Goal: Task Accomplishment & Management: Use online tool/utility

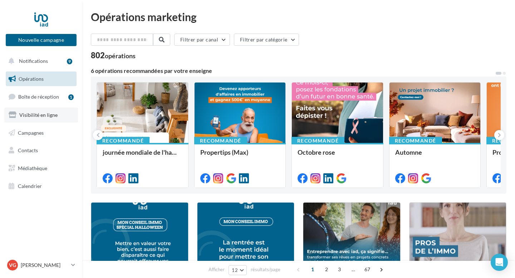
click at [49, 116] on span "Visibilité en ligne" at bounding box center [38, 115] width 38 height 6
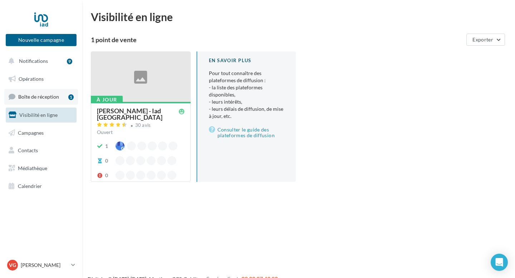
click at [42, 95] on span "Boîte de réception" at bounding box center [38, 97] width 41 height 6
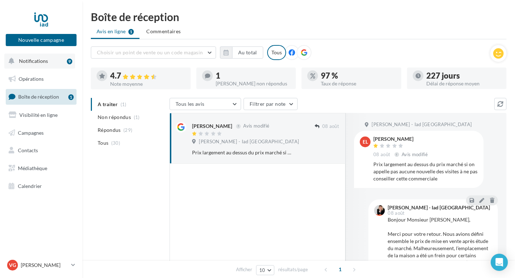
click at [39, 63] on span "Notifications" at bounding box center [33, 61] width 29 height 6
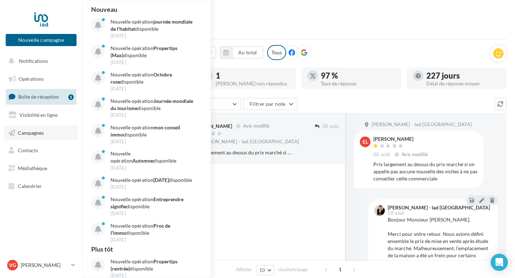
click at [42, 133] on span "Campagnes" at bounding box center [31, 132] width 26 height 6
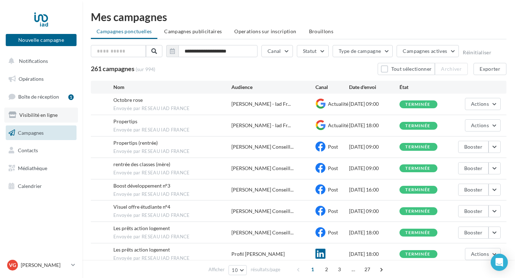
click at [43, 118] on link "Visibilité en ligne" at bounding box center [41, 115] width 74 height 15
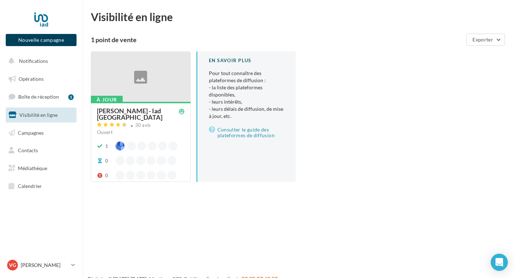
click at [63, 38] on button "Nouvelle campagne" at bounding box center [41, 40] width 71 height 12
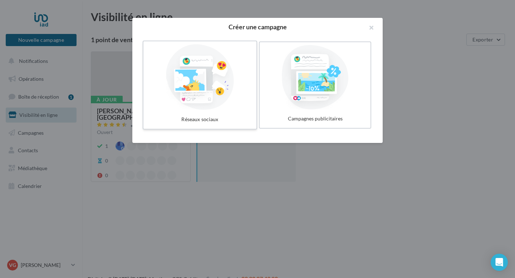
click at [198, 78] on div at bounding box center [199, 77] width 107 height 66
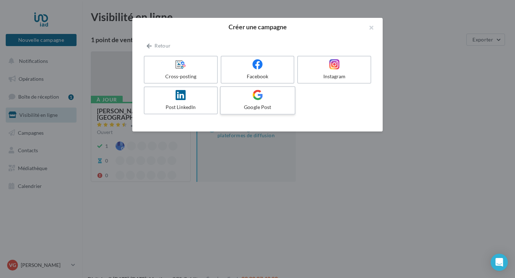
click at [255, 99] on icon at bounding box center [257, 95] width 10 height 10
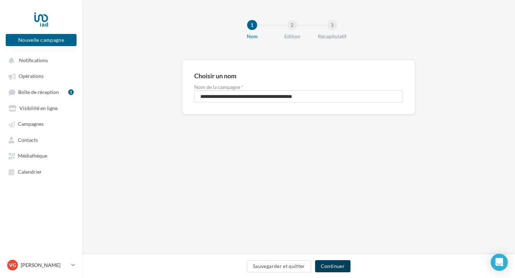
click at [331, 267] on button "Continuer" at bounding box center [332, 266] width 35 height 12
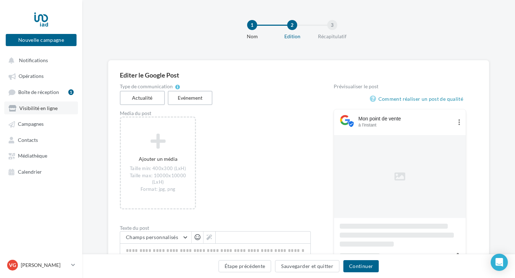
click at [50, 108] on span "Visibilité en ligne" at bounding box center [38, 108] width 38 height 6
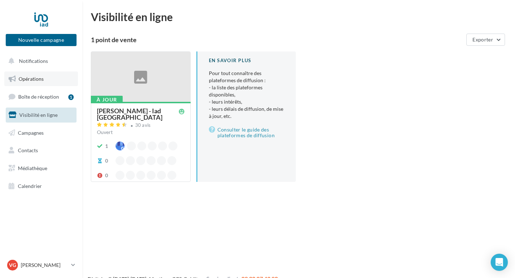
click at [37, 82] on span "Opérations" at bounding box center [31, 79] width 25 height 6
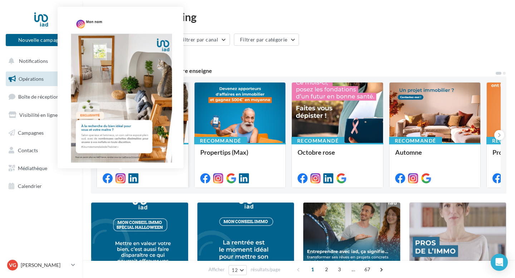
click at [122, 182] on icon at bounding box center [120, 178] width 10 height 10
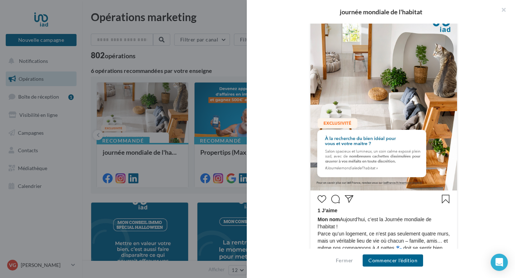
scroll to position [268, 0]
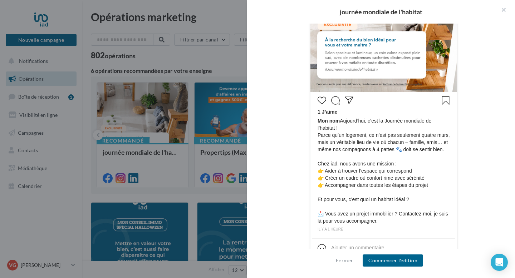
click at [320, 99] on icon "J’aime" at bounding box center [321, 100] width 9 height 9
click at [390, 261] on button "Commencer l'édition" at bounding box center [393, 261] width 60 height 12
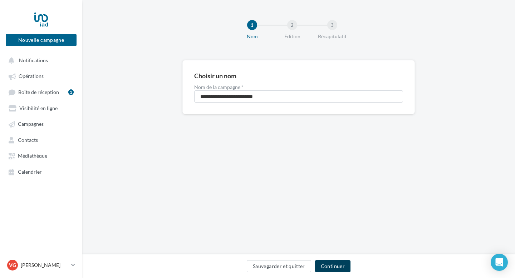
click at [335, 265] on button "Continuer" at bounding box center [332, 266] width 35 height 12
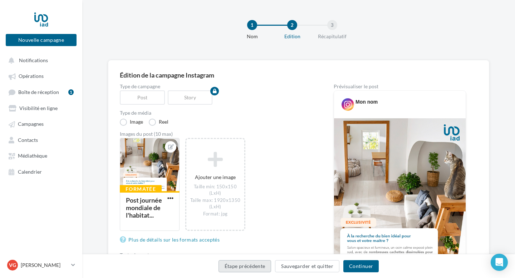
click at [255, 265] on button "Étape précédente" at bounding box center [244, 266] width 53 height 12
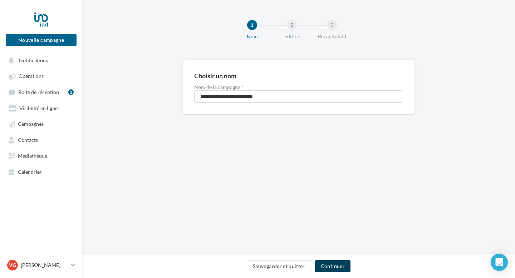
click at [334, 267] on button "Continuer" at bounding box center [332, 266] width 35 height 12
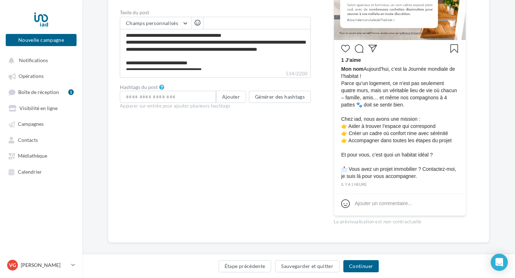
scroll to position [243, 0]
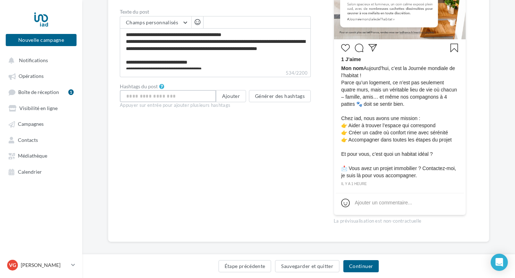
click at [199, 100] on input "text" at bounding box center [168, 96] width 96 height 12
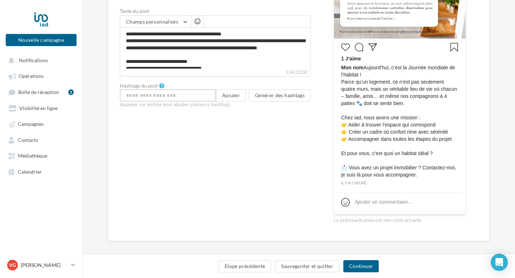
scroll to position [243, 0]
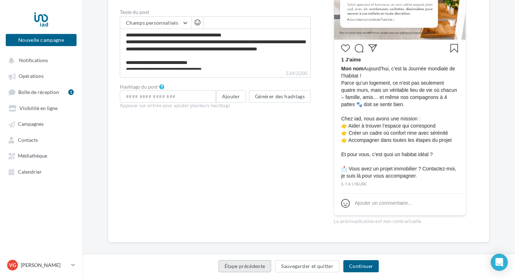
click at [261, 266] on button "Étape précédente" at bounding box center [244, 266] width 53 height 12
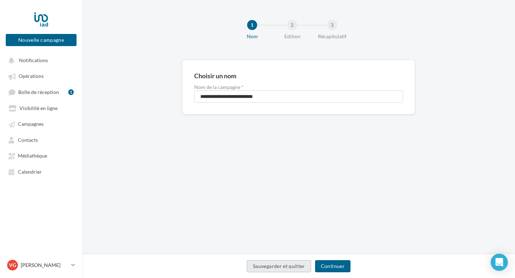
click at [286, 268] on button "Sauvegarder et quitter" at bounding box center [279, 266] width 64 height 12
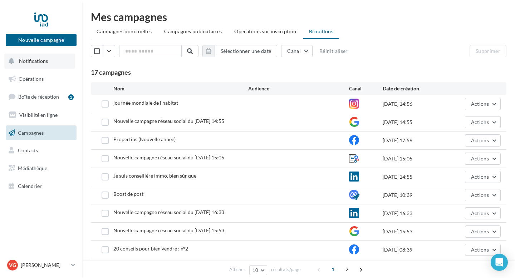
click at [23, 62] on span "Notifications" at bounding box center [33, 61] width 29 height 6
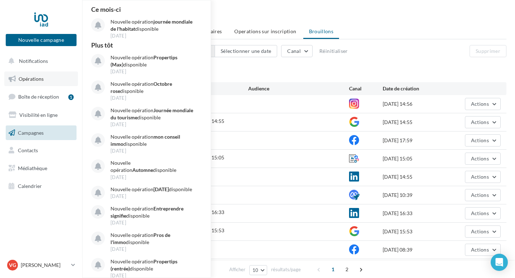
click at [39, 83] on link "Opérations" at bounding box center [41, 79] width 74 height 15
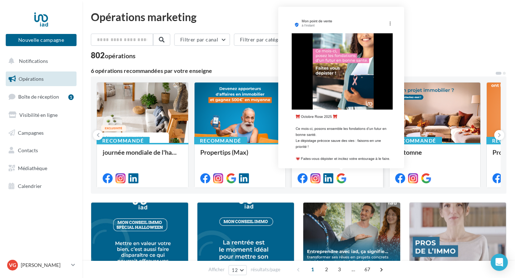
click at [343, 179] on icon at bounding box center [341, 178] width 10 height 10
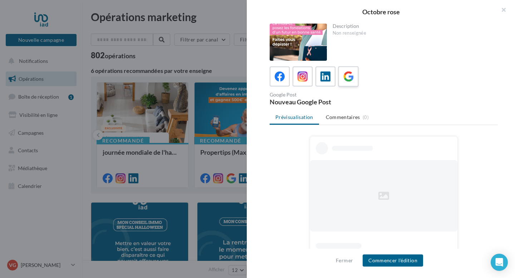
click at [348, 71] on div at bounding box center [348, 76] width 13 height 13
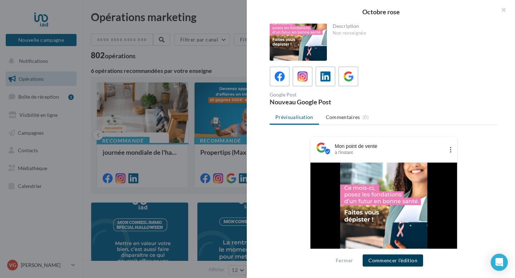
click at [400, 261] on button "Commencer l'édition" at bounding box center [393, 261] width 60 height 12
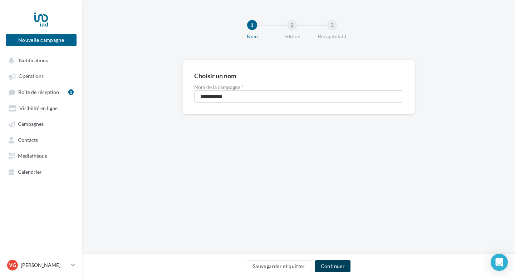
click at [326, 264] on button "Continuer" at bounding box center [332, 266] width 35 height 12
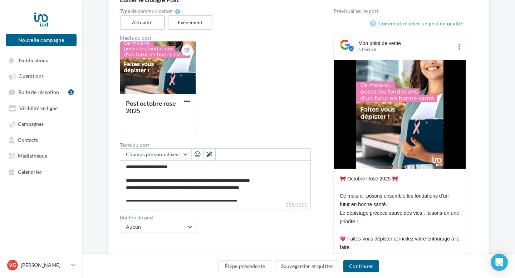
scroll to position [76, 0]
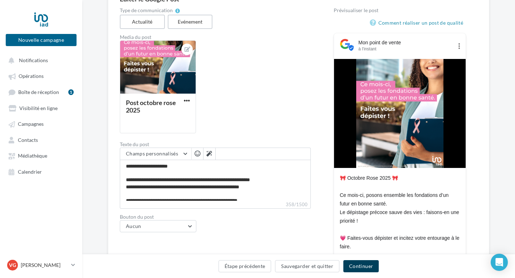
click at [367, 265] on button "Continuer" at bounding box center [360, 266] width 35 height 12
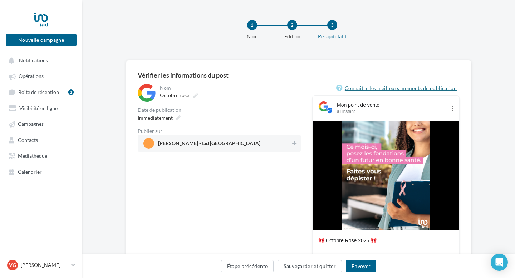
click at [422, 89] on link "Connaître les meilleurs moments de publication" at bounding box center [397, 88] width 123 height 9
click at [360, 267] on button "Envoyer" at bounding box center [361, 266] width 30 height 12
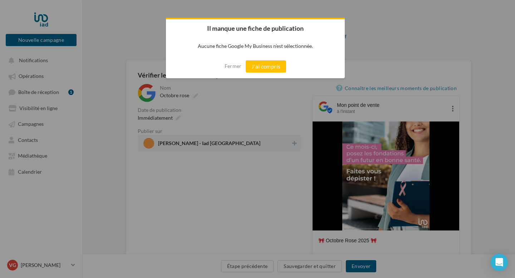
click at [271, 122] on div at bounding box center [257, 139] width 515 height 278
click at [240, 64] on button "Fermer" at bounding box center [233, 65] width 17 height 11
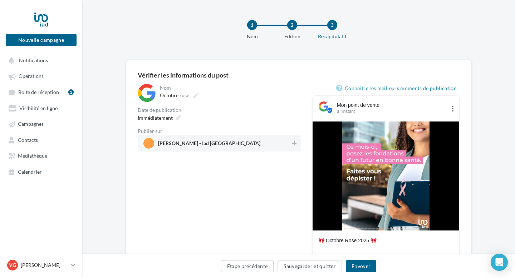
click at [201, 144] on span "[PERSON_NAME] - Iad [GEOGRAPHIC_DATA]" at bounding box center [209, 145] width 102 height 8
click at [366, 264] on button "Envoyer" at bounding box center [361, 266] width 30 height 12
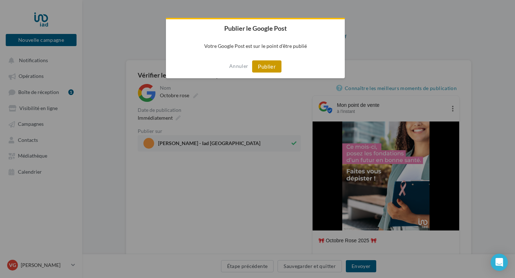
click at [273, 64] on button "Publier" at bounding box center [266, 66] width 29 height 12
